Goal: Transaction & Acquisition: Subscribe to service/newsletter

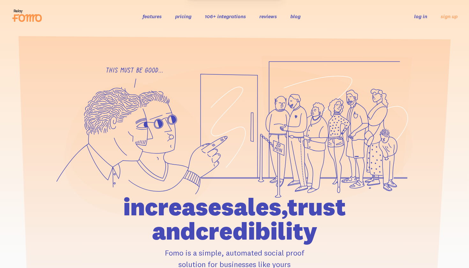
click at [181, 16] on link "pricing" at bounding box center [183, 16] width 16 height 6
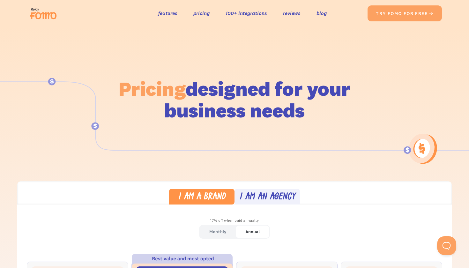
click at [58, 15] on img at bounding box center [45, 13] width 36 height 20
